Goal: Information Seeking & Learning: Learn about a topic

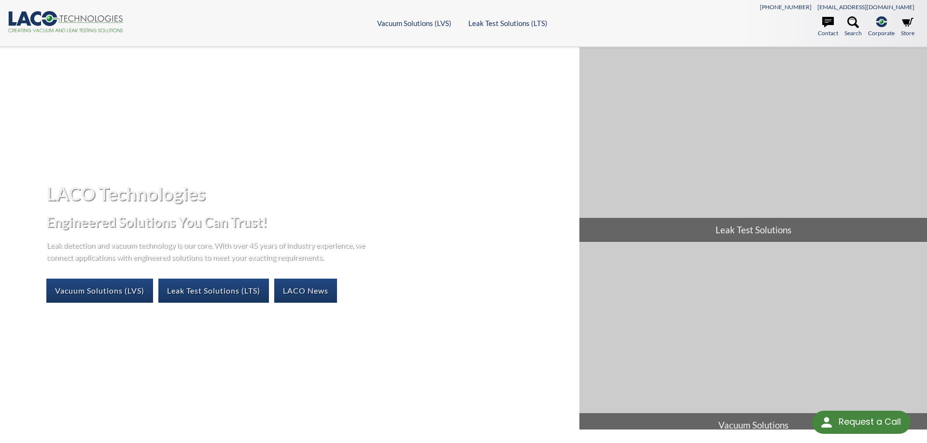
click at [109, 298] on link "Vacuum Solutions (LVS)" at bounding box center [99, 291] width 107 height 24
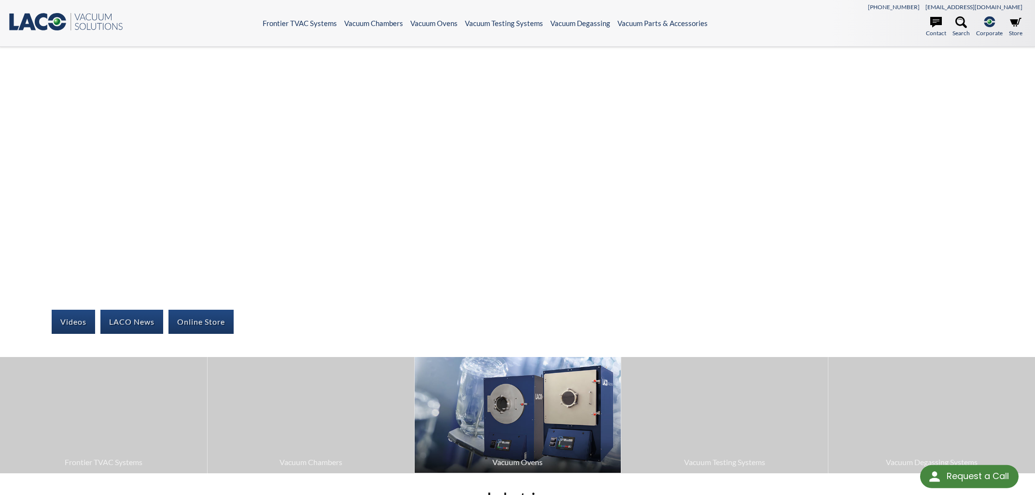
click at [493, 414] on img at bounding box center [518, 415] width 207 height 116
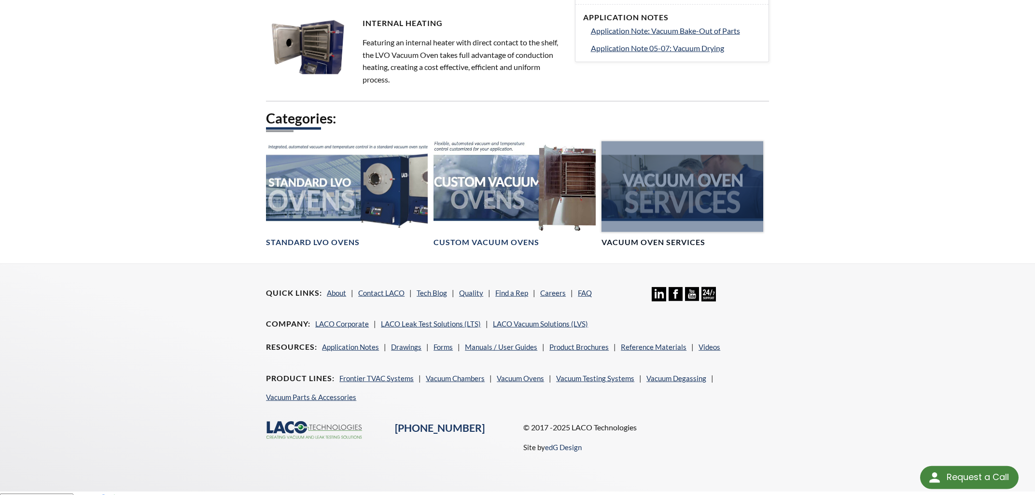
scroll to position [569, 0]
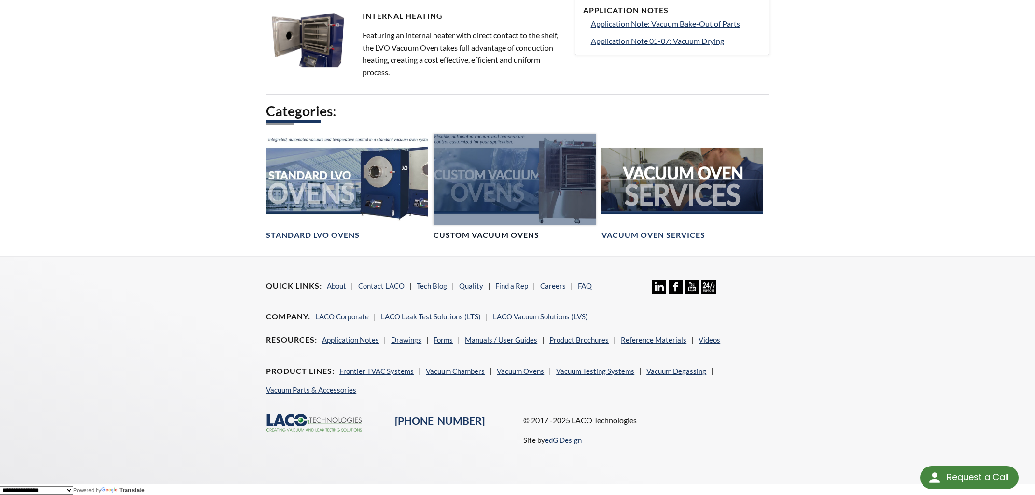
click at [507, 190] on div at bounding box center [514, 179] width 162 height 91
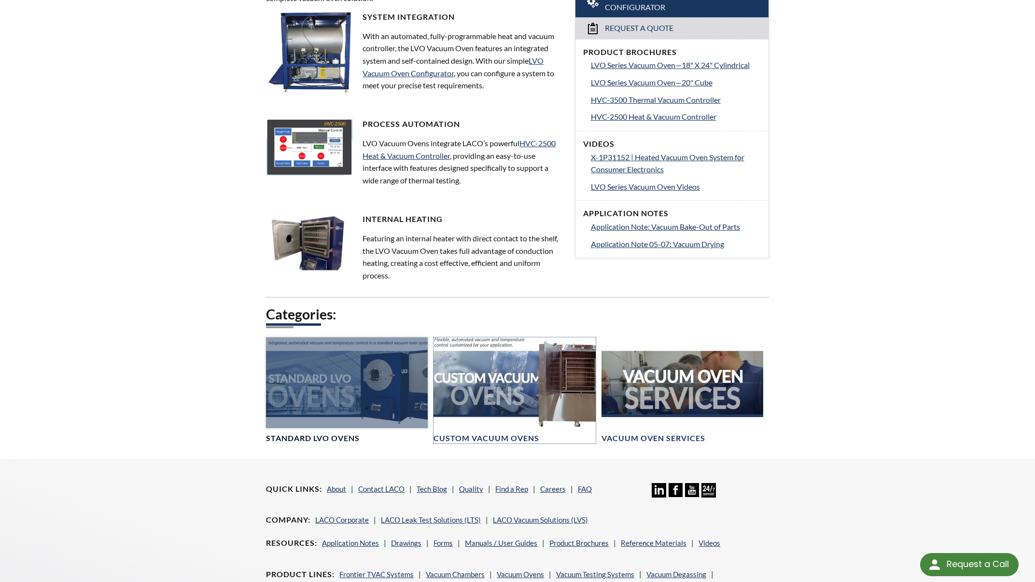
scroll to position [55, 0]
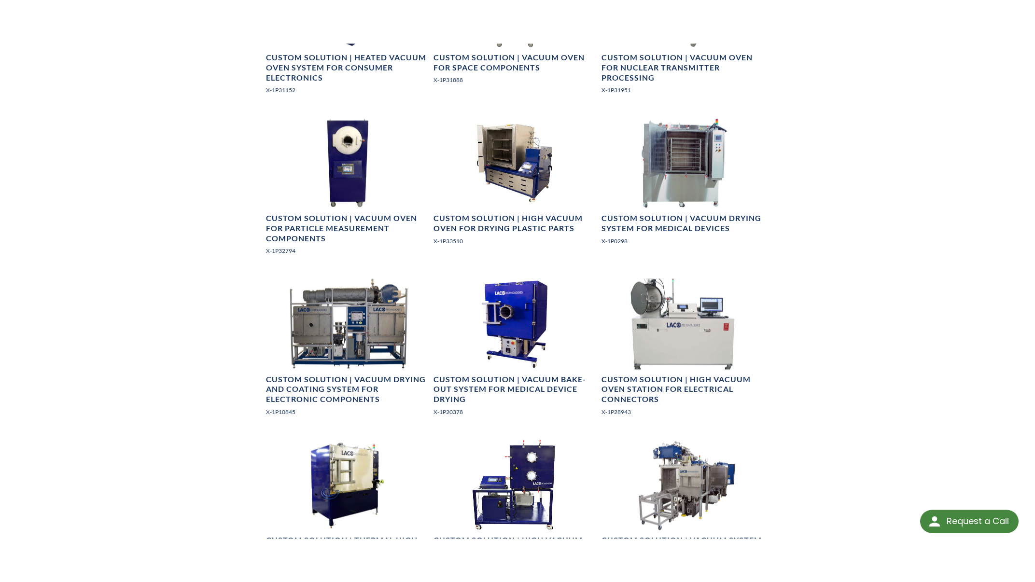
scroll to position [1086, 0]
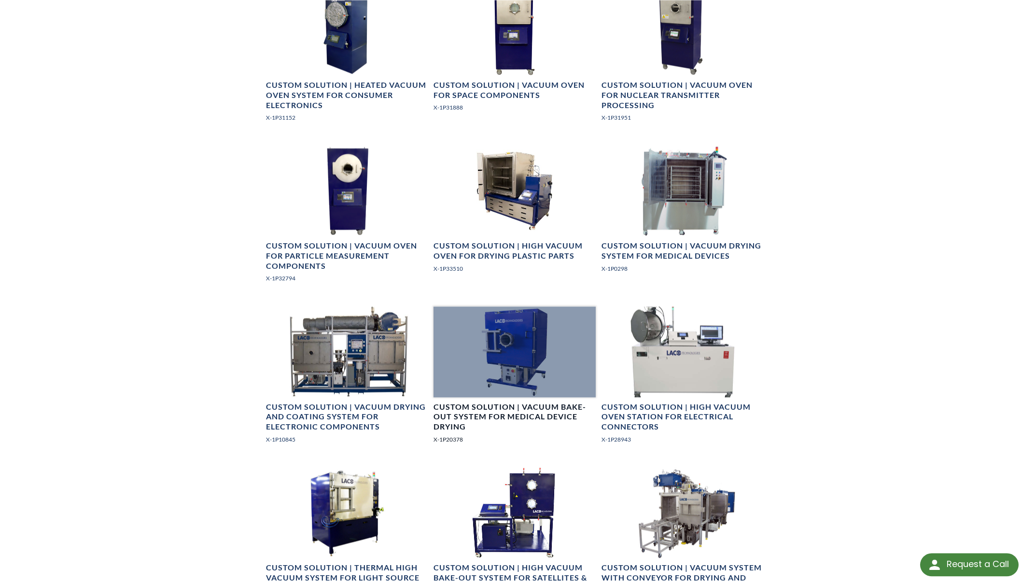
scroll to position [983, 0]
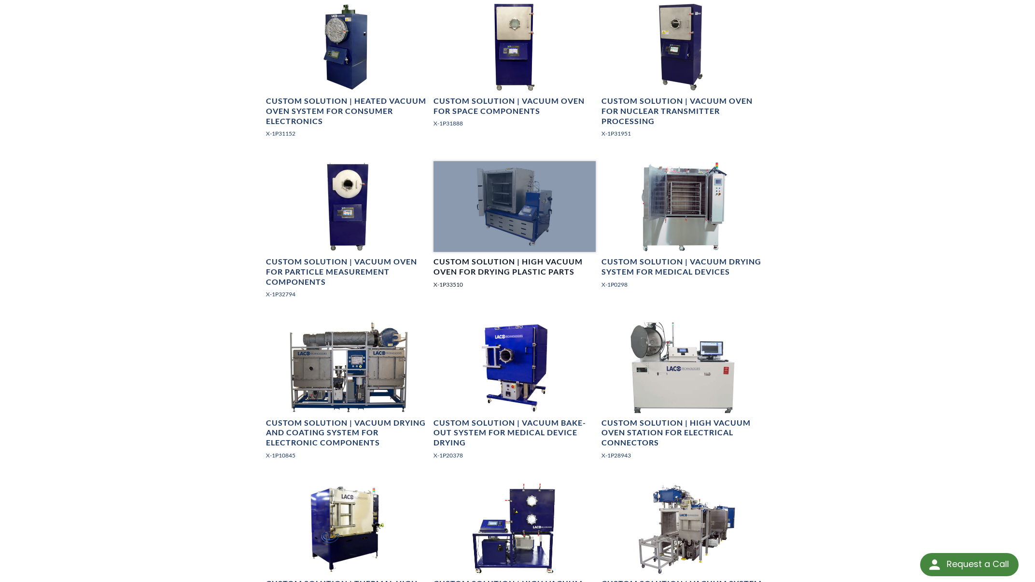
click at [544, 225] on div at bounding box center [514, 206] width 162 height 91
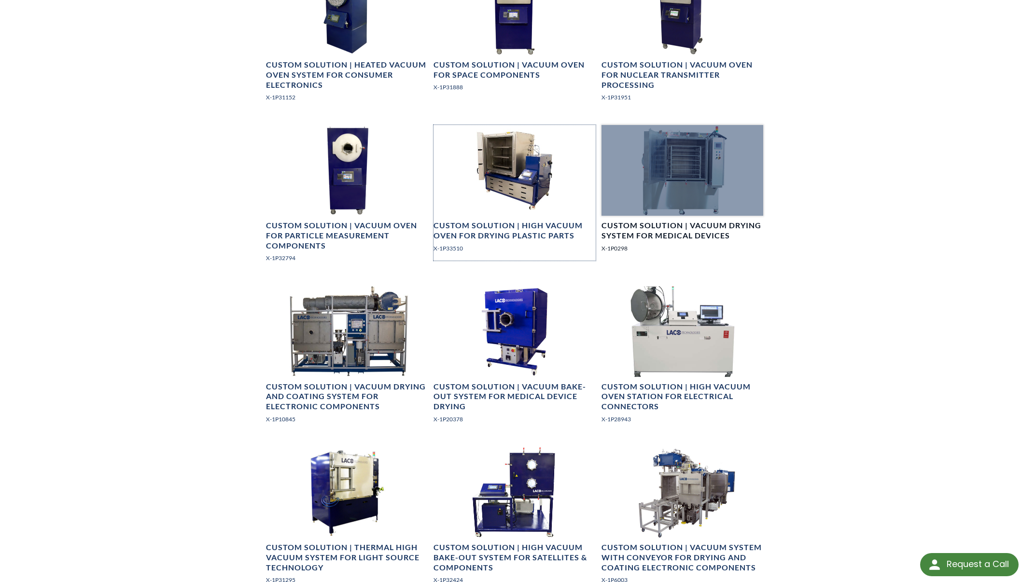
scroll to position [1086, 0]
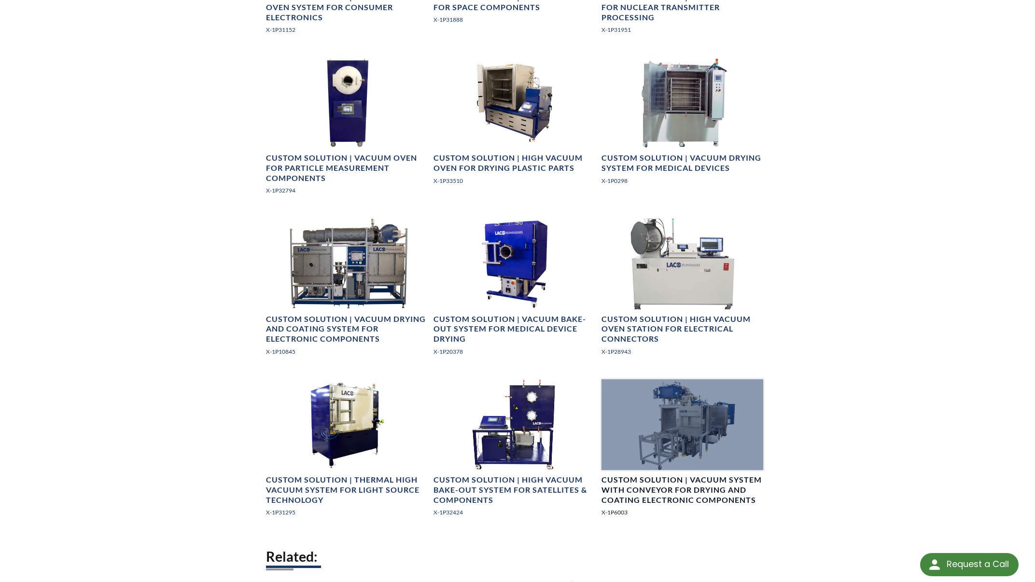
click at [694, 437] on div at bounding box center [682, 424] width 162 height 91
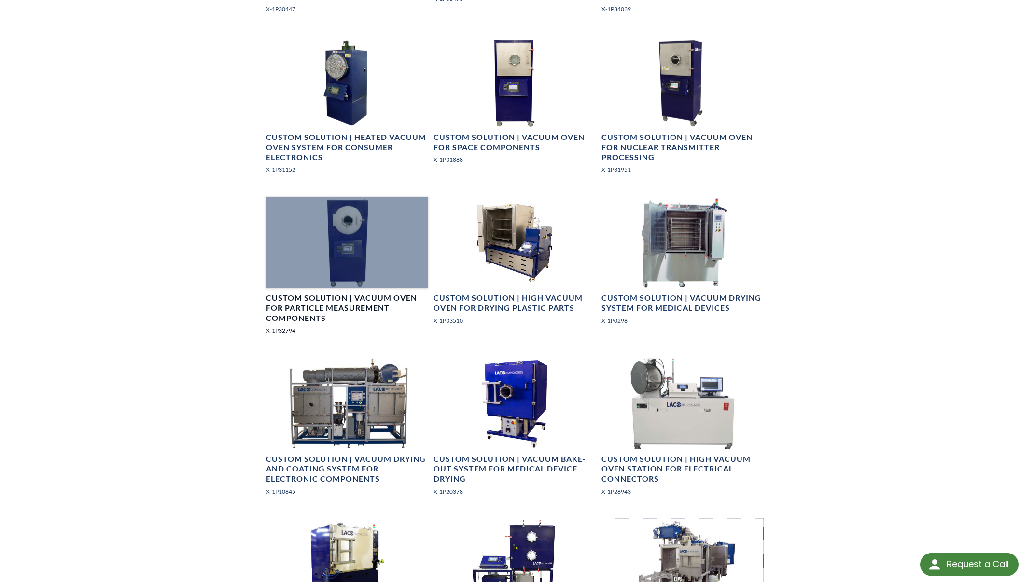
scroll to position [931, 0]
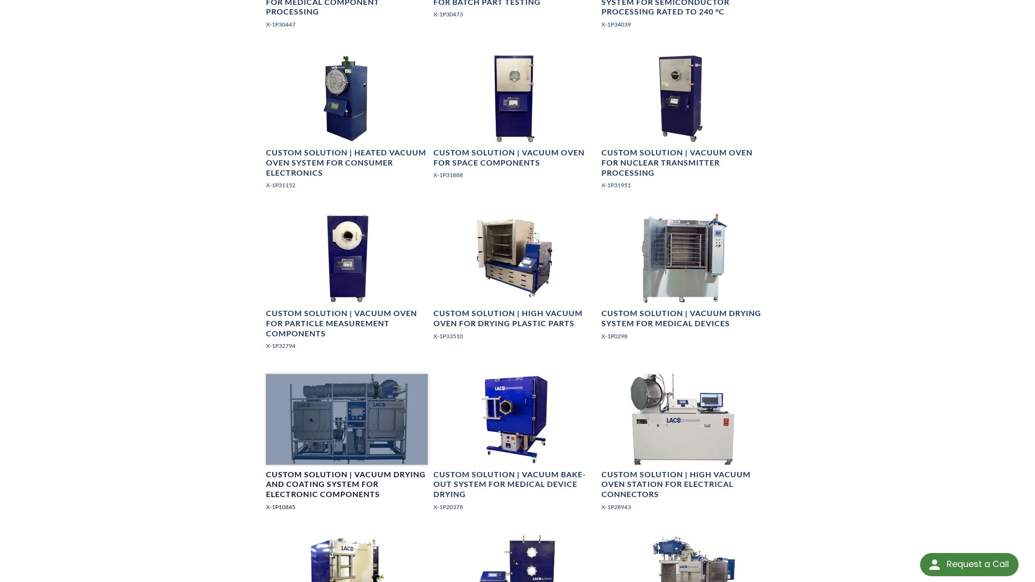
click at [377, 419] on div at bounding box center [347, 419] width 162 height 91
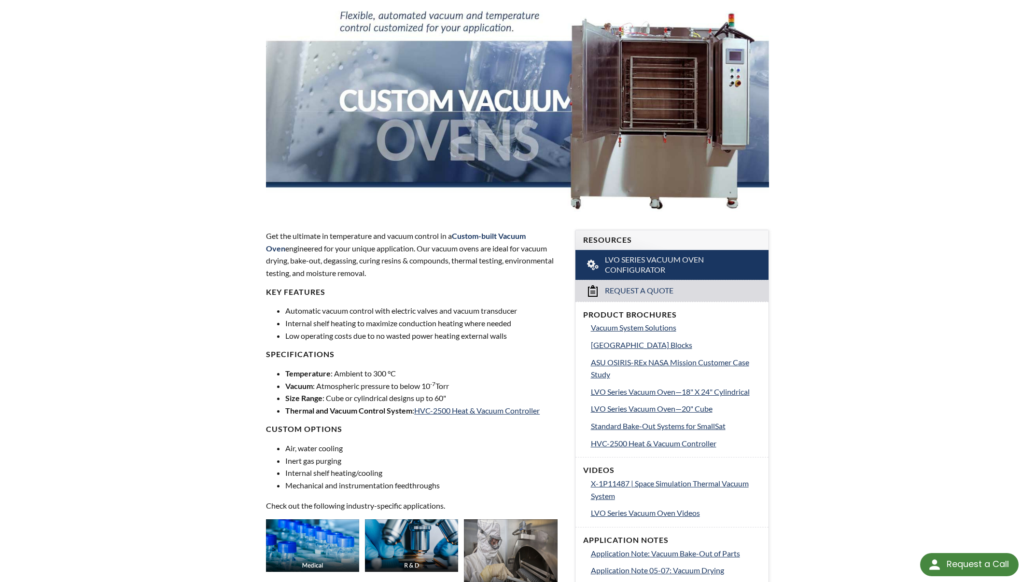
scroll to position [0, 0]
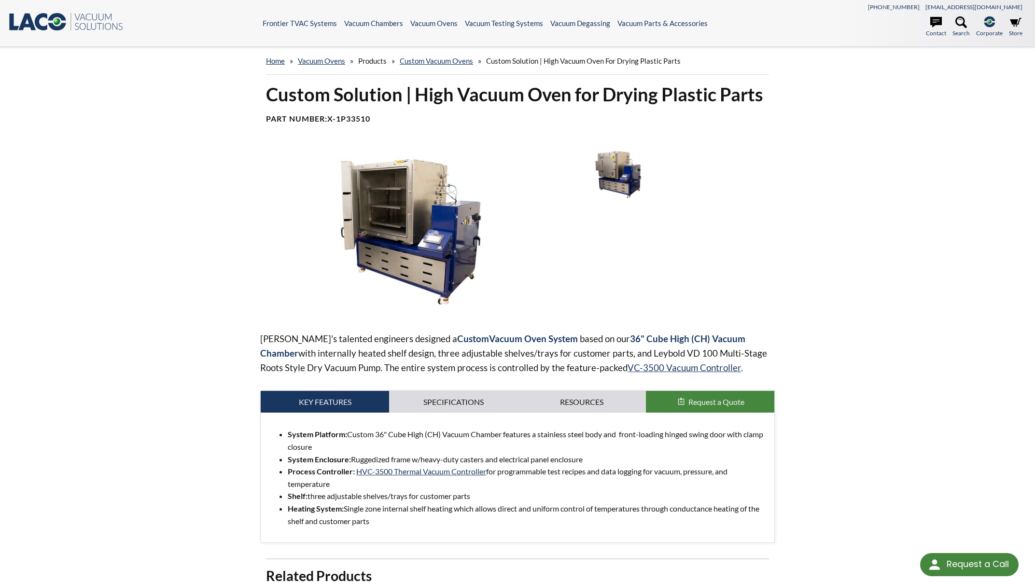
click at [610, 170] on img at bounding box center [618, 174] width 98 height 55
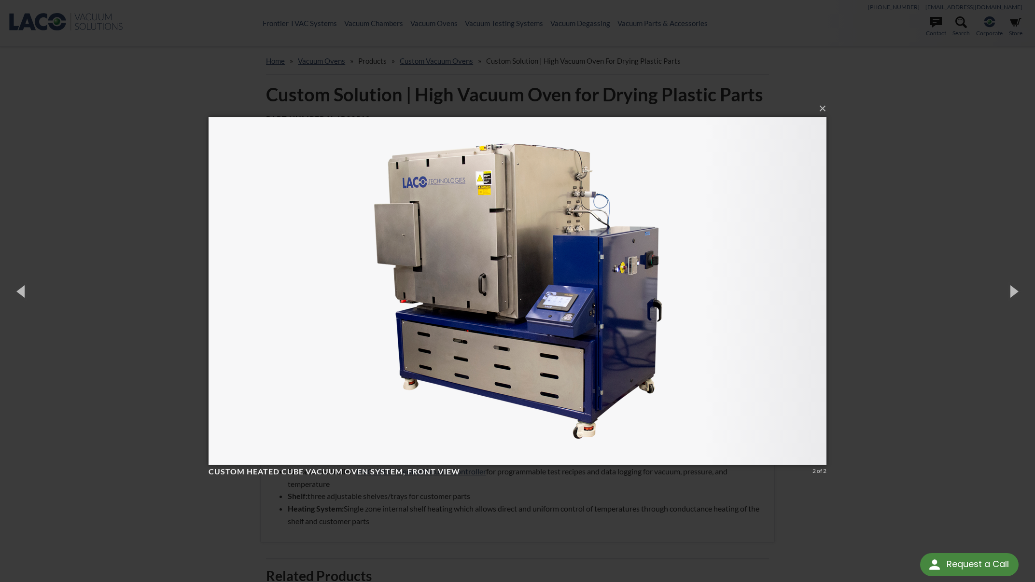
click at [906, 223] on div "× Custom Heated Cube Vacuum Oven System, front view 2 of 2 Loading..." at bounding box center [517, 291] width 1035 height 582
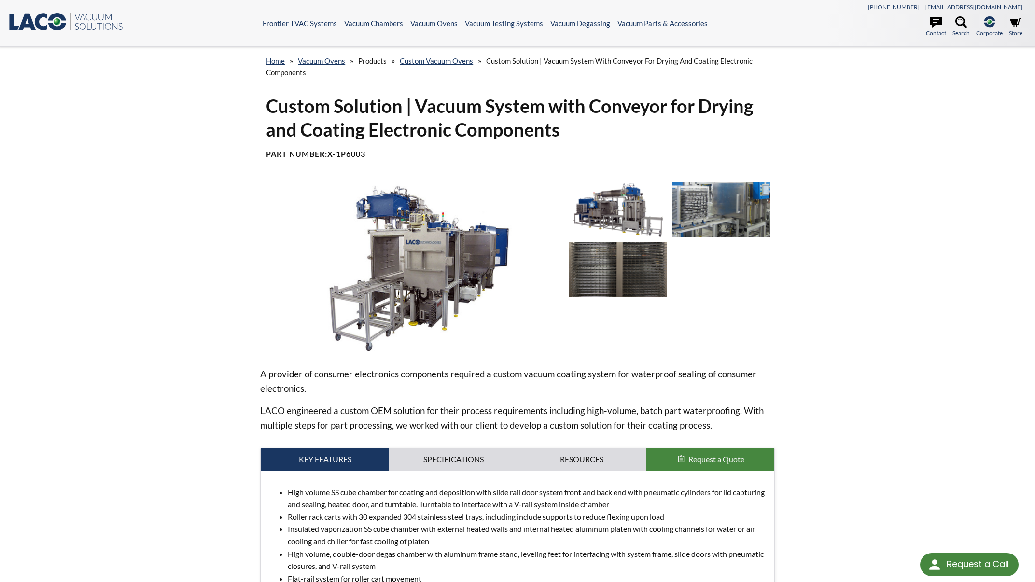
click at [485, 262] on img at bounding box center [410, 266] width 301 height 169
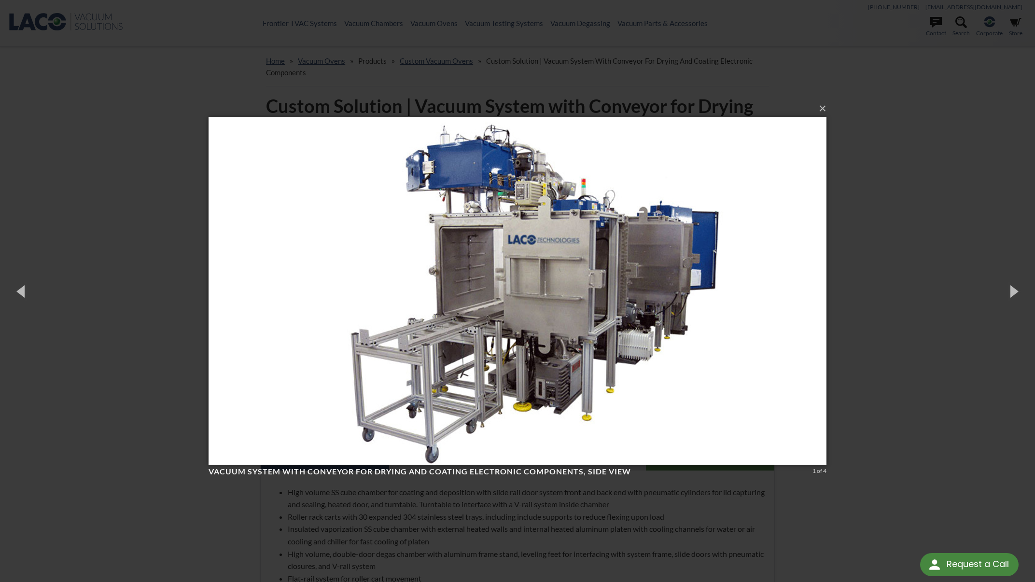
click at [935, 227] on div "× Vacuum system with conveyor for drying and coating electronic components, sid…" at bounding box center [517, 291] width 1035 height 582
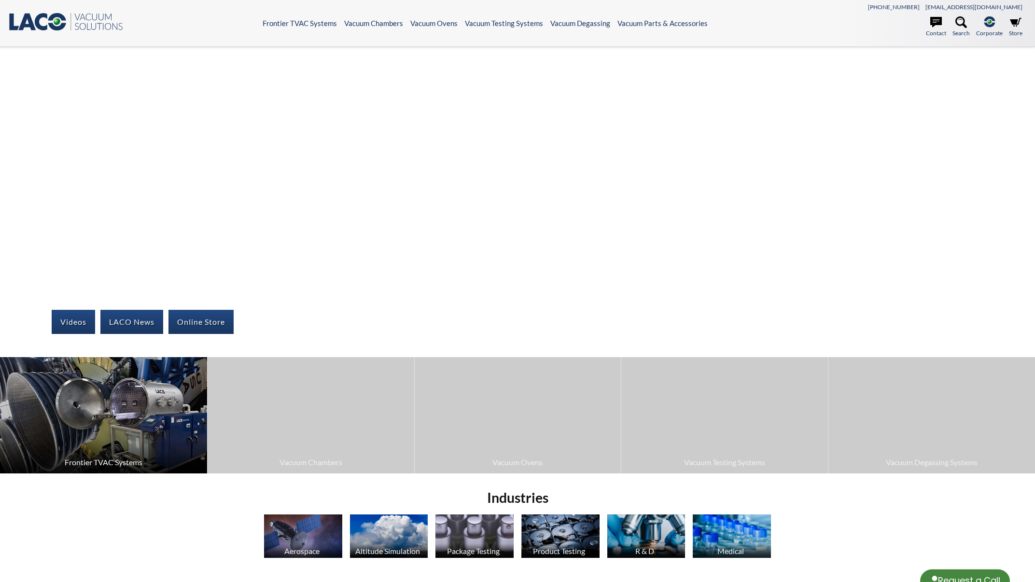
select select "Language Translate Widget"
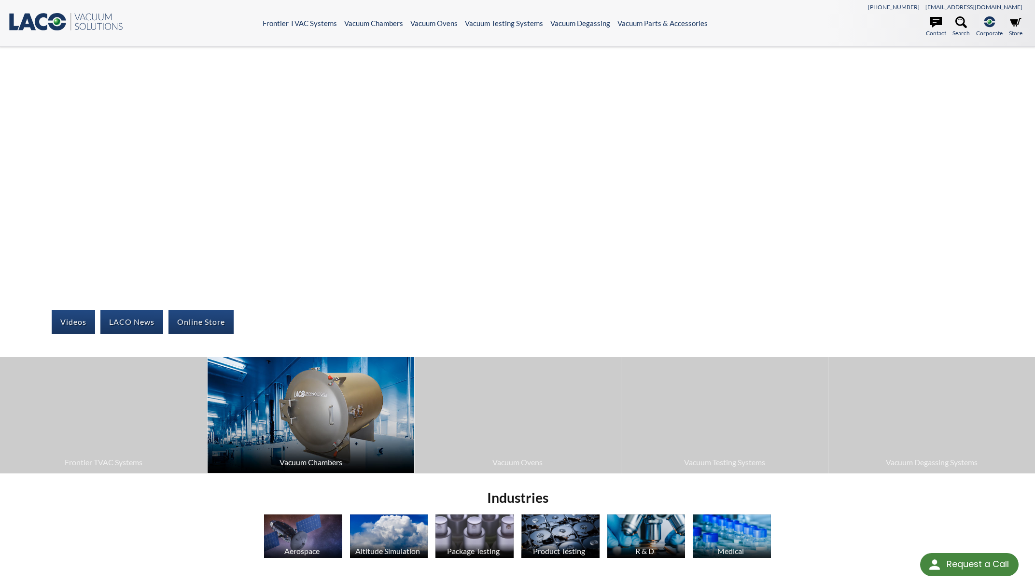
click at [366, 426] on img at bounding box center [311, 415] width 207 height 116
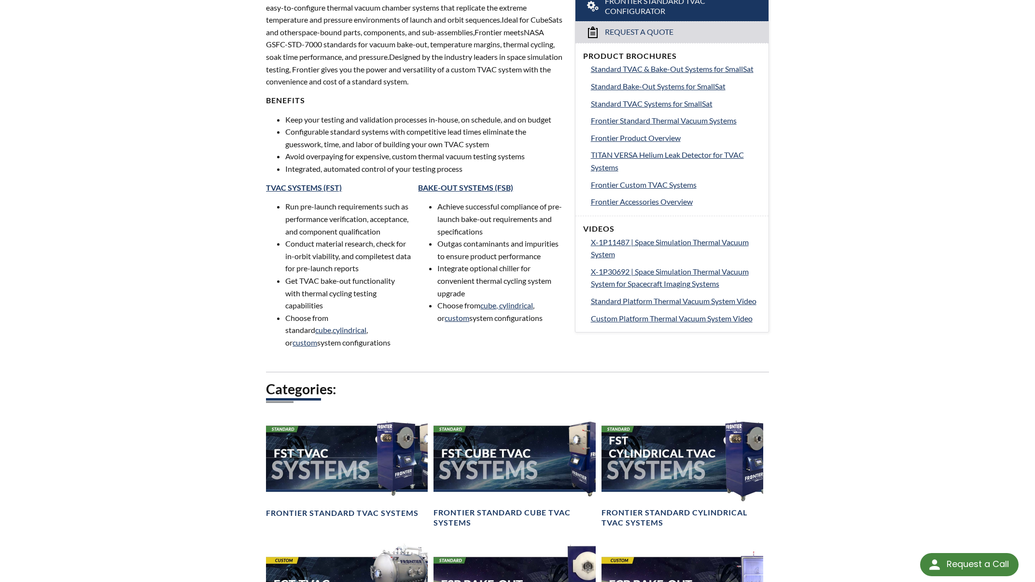
scroll to position [621, 0]
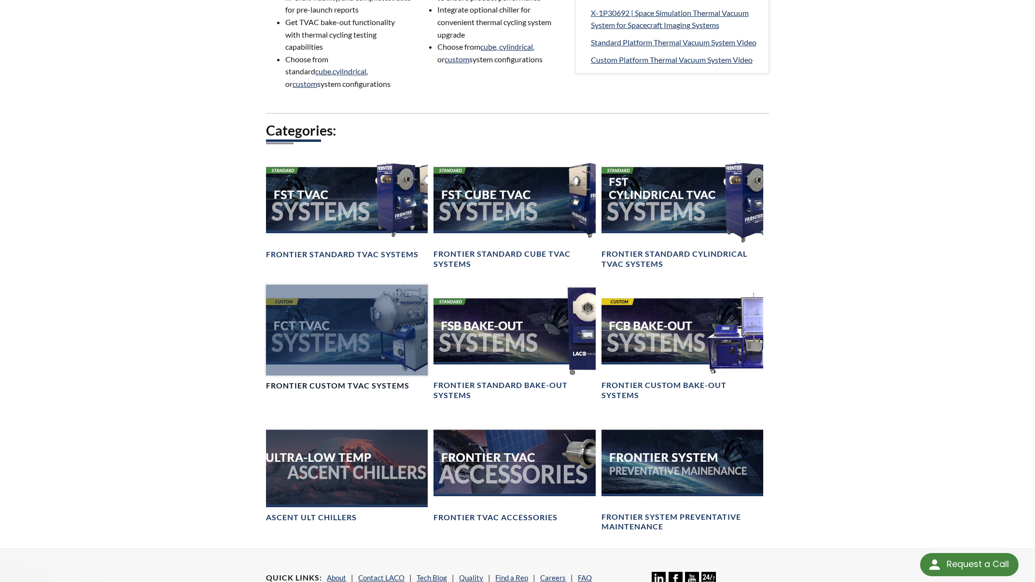
click at [368, 351] on div at bounding box center [347, 330] width 162 height 91
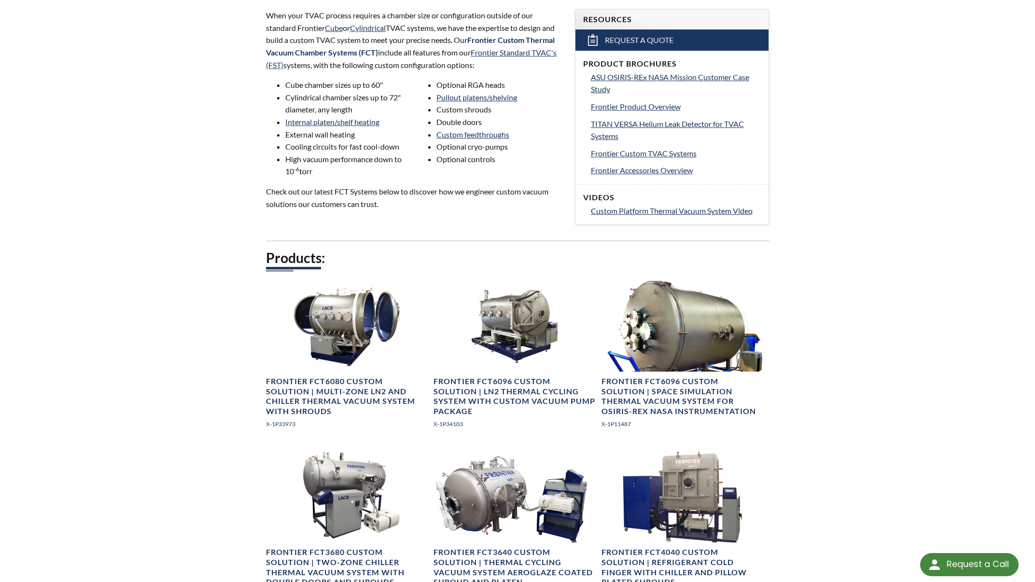
scroll to position [155, 0]
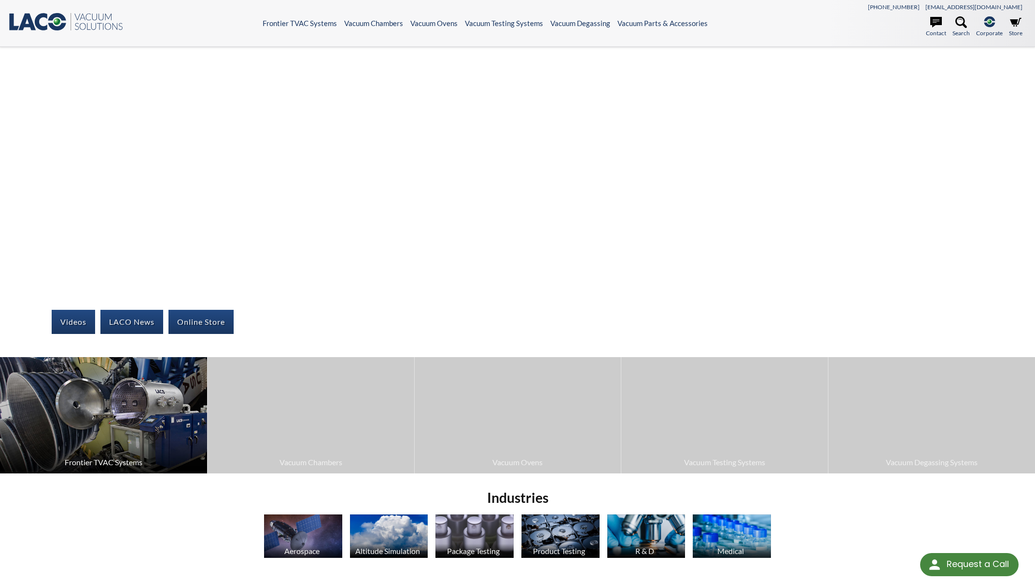
click at [90, 429] on img at bounding box center [103, 415] width 207 height 116
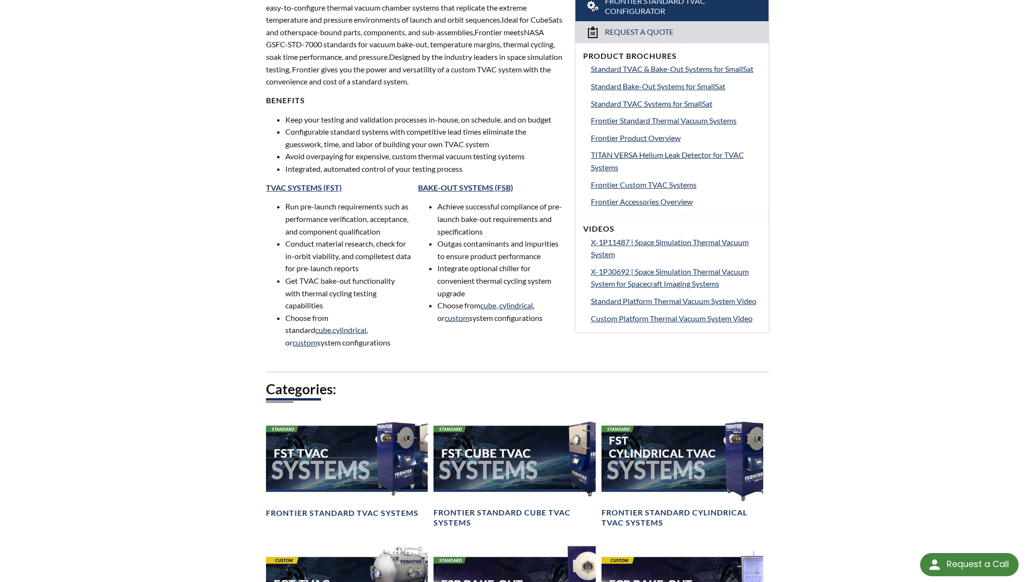
scroll to position [517, 0]
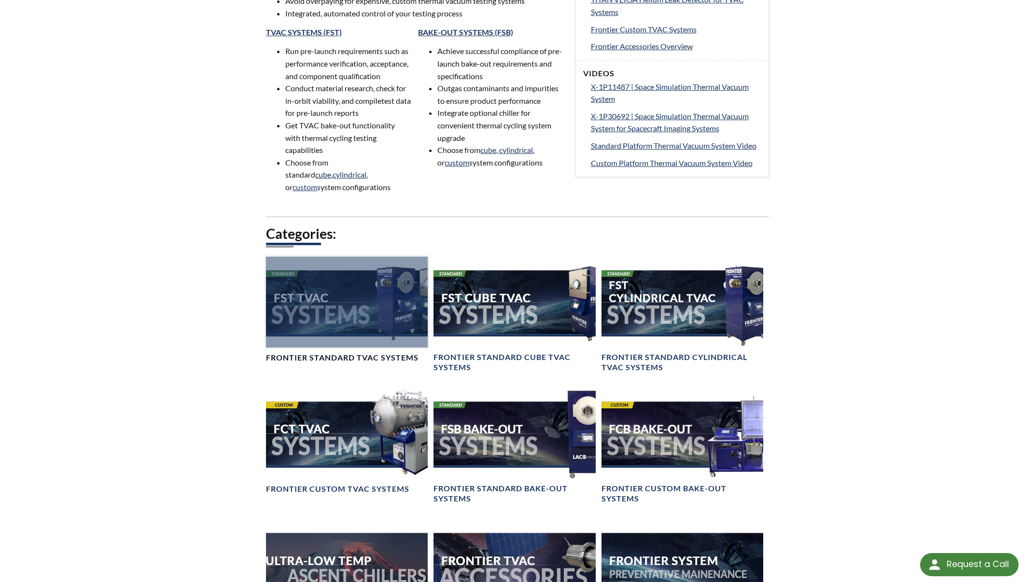
click at [332, 342] on div at bounding box center [347, 302] width 162 height 91
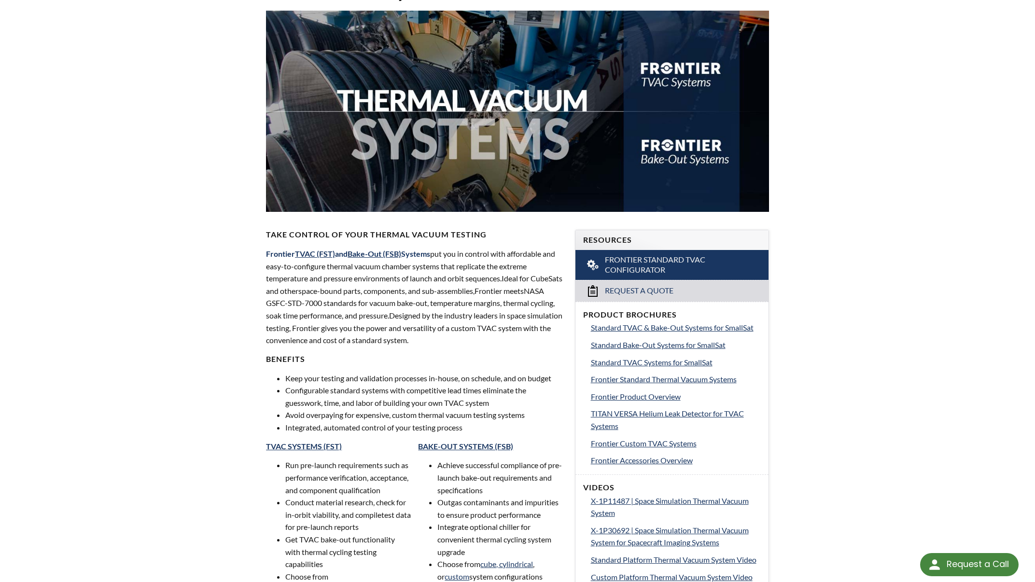
scroll to position [0, 0]
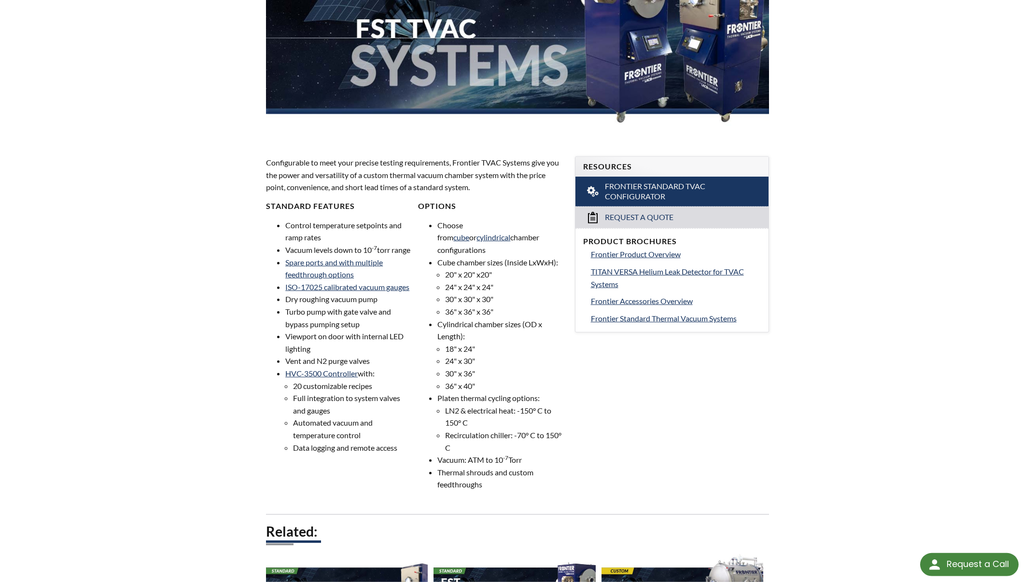
scroll to position [103, 0]
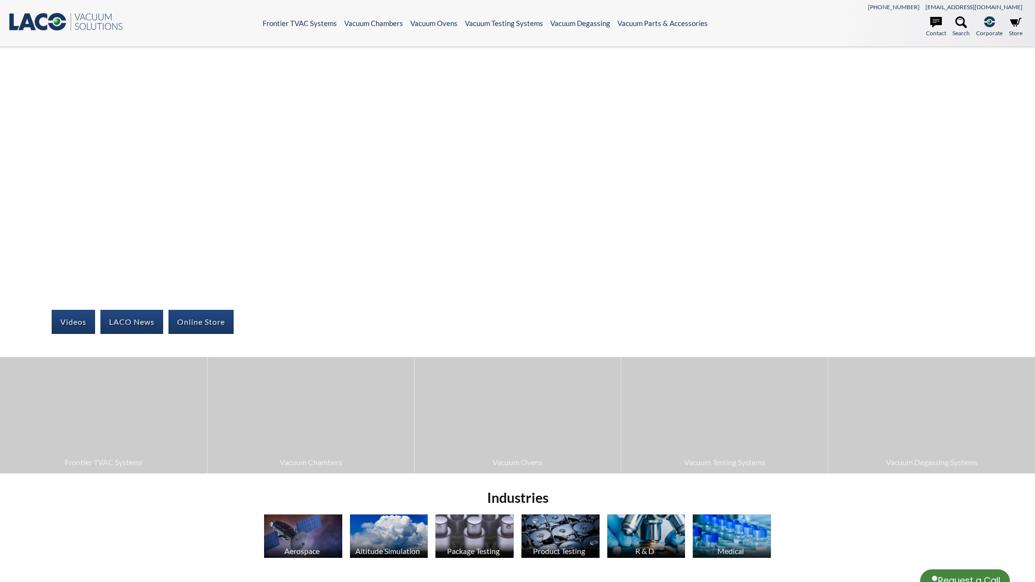
select select "Language Translate Widget"
click at [860, 27] on ul "Contact Search .st-0{fill:#193661;} .st-1{fill:url(#SVGID_1_a);} Corporate LACO…" at bounding box center [899, 28] width 255 height 24
